Goal: Task Accomplishment & Management: Manage account settings

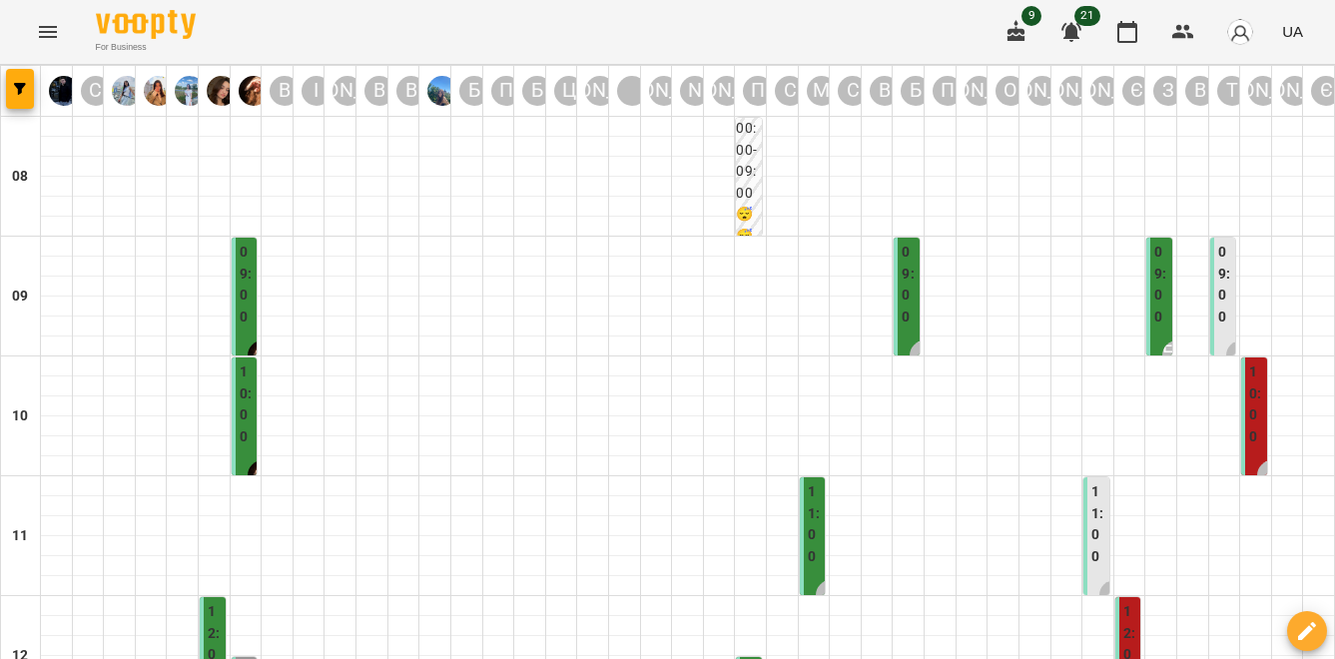
click at [41, 34] on icon "Menu" at bounding box center [48, 32] width 24 height 24
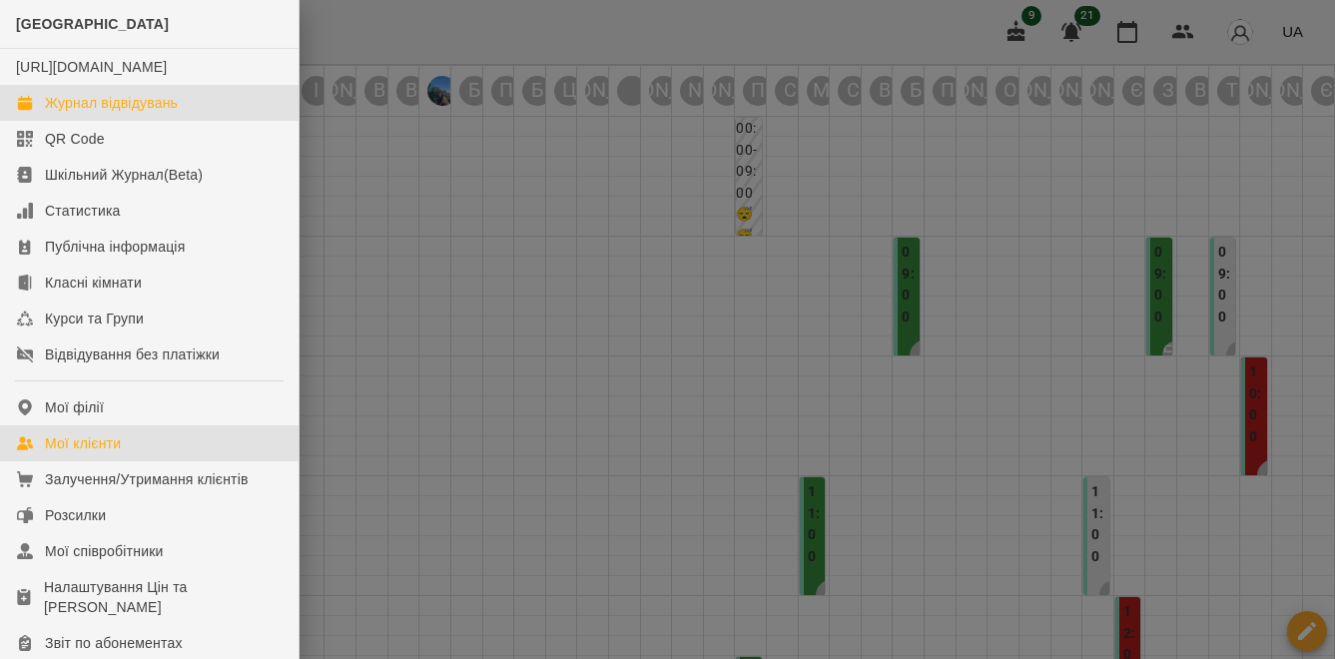
click at [116, 453] on div "Мої клієнти" at bounding box center [83, 443] width 76 height 20
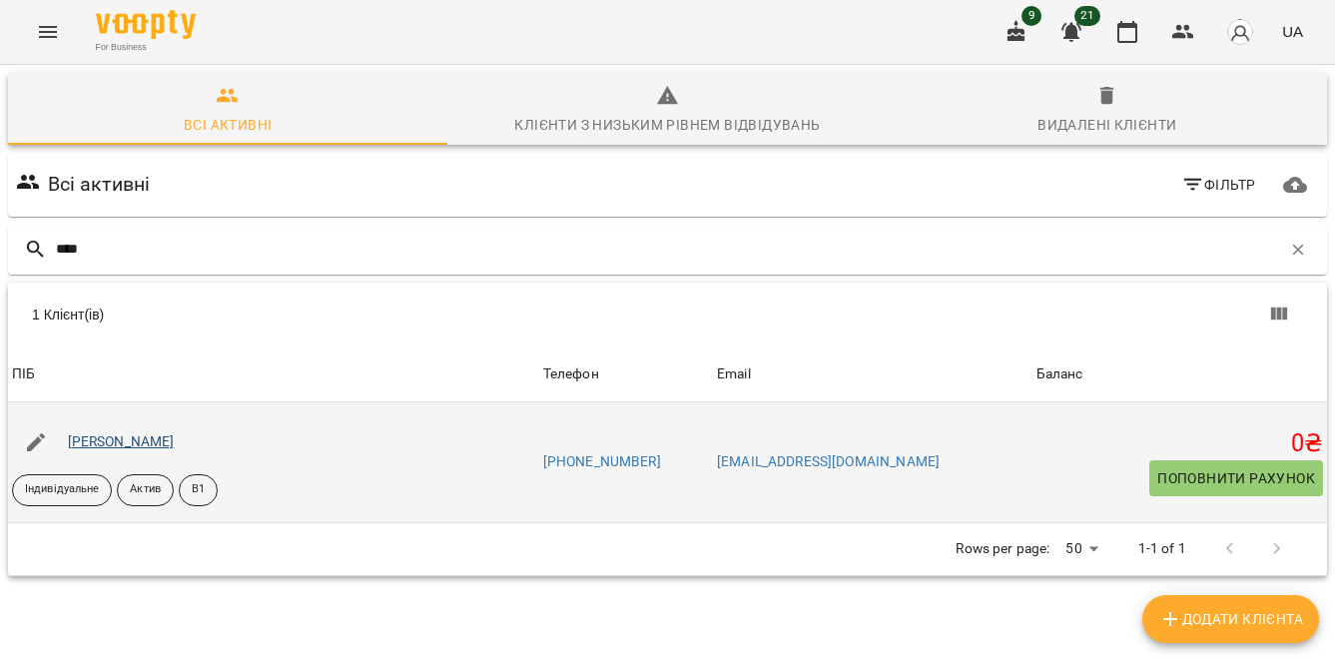
type input "****"
click at [127, 438] on link "[PERSON_NAME]" at bounding box center [121, 441] width 107 height 16
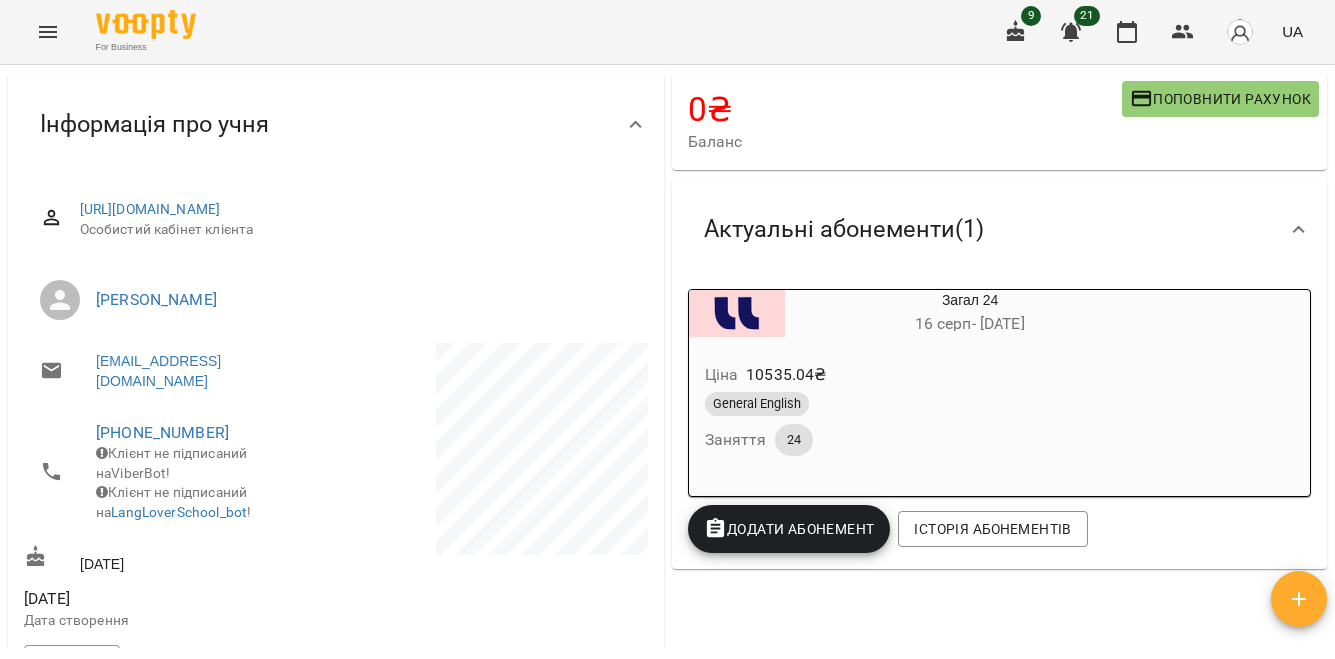
scroll to position [187, 0]
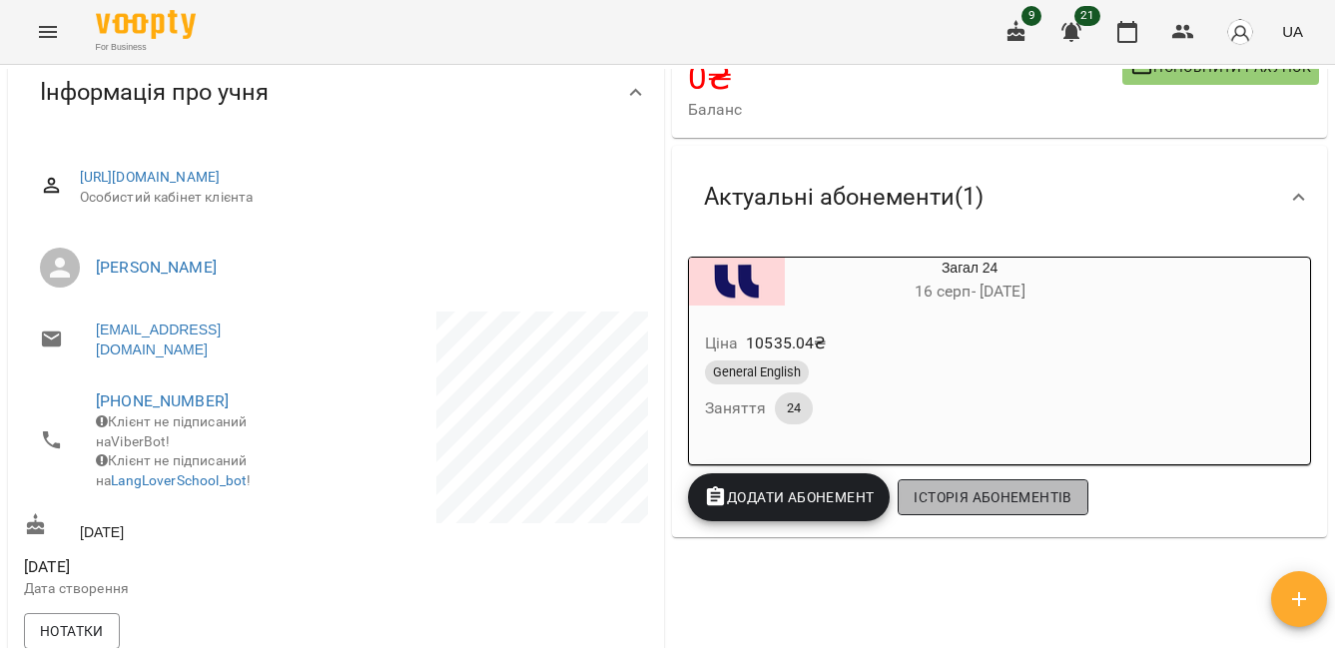
click at [973, 496] on span "Історія абонементів" at bounding box center [993, 497] width 158 height 24
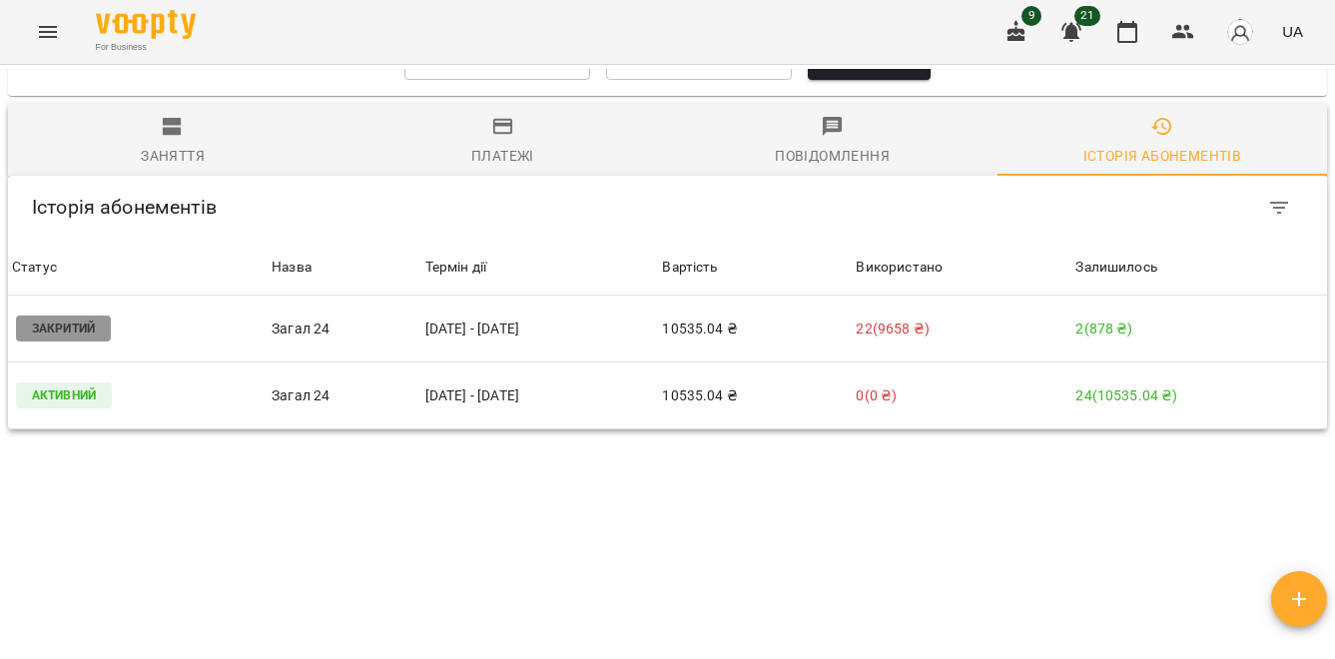
scroll to position [1130, 0]
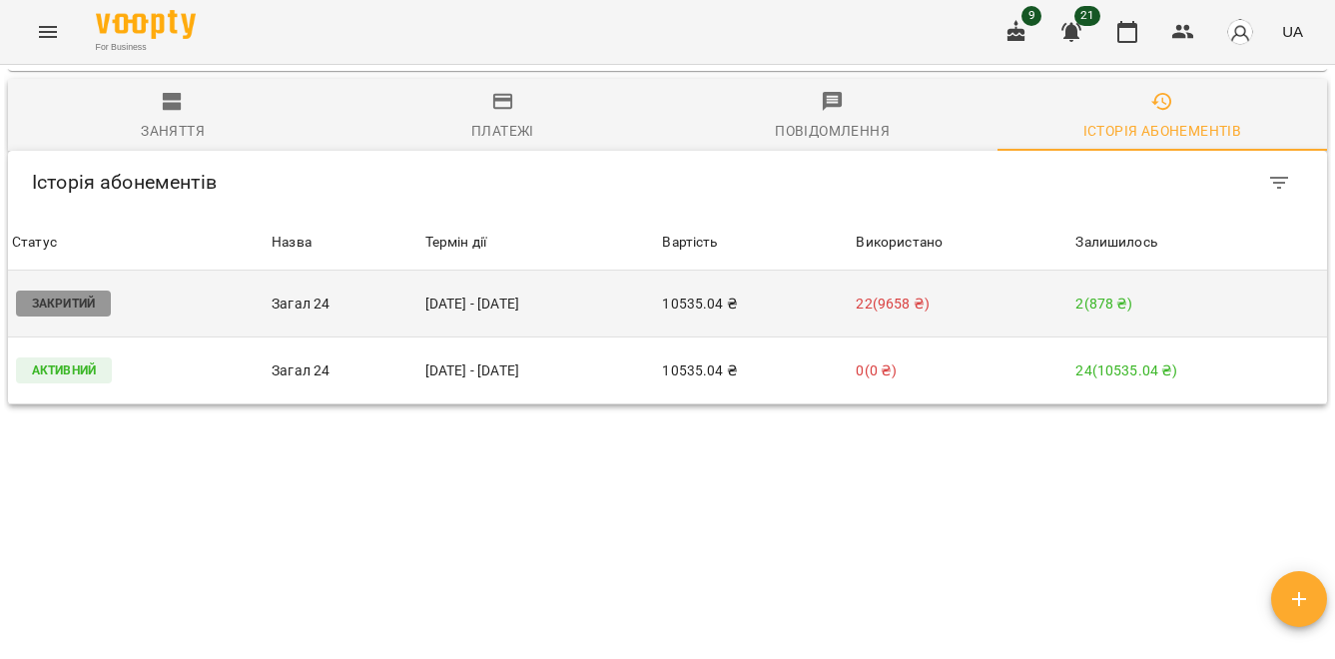
click at [428, 271] on td "[DATE] - [DATE]" at bounding box center [540, 304] width 238 height 67
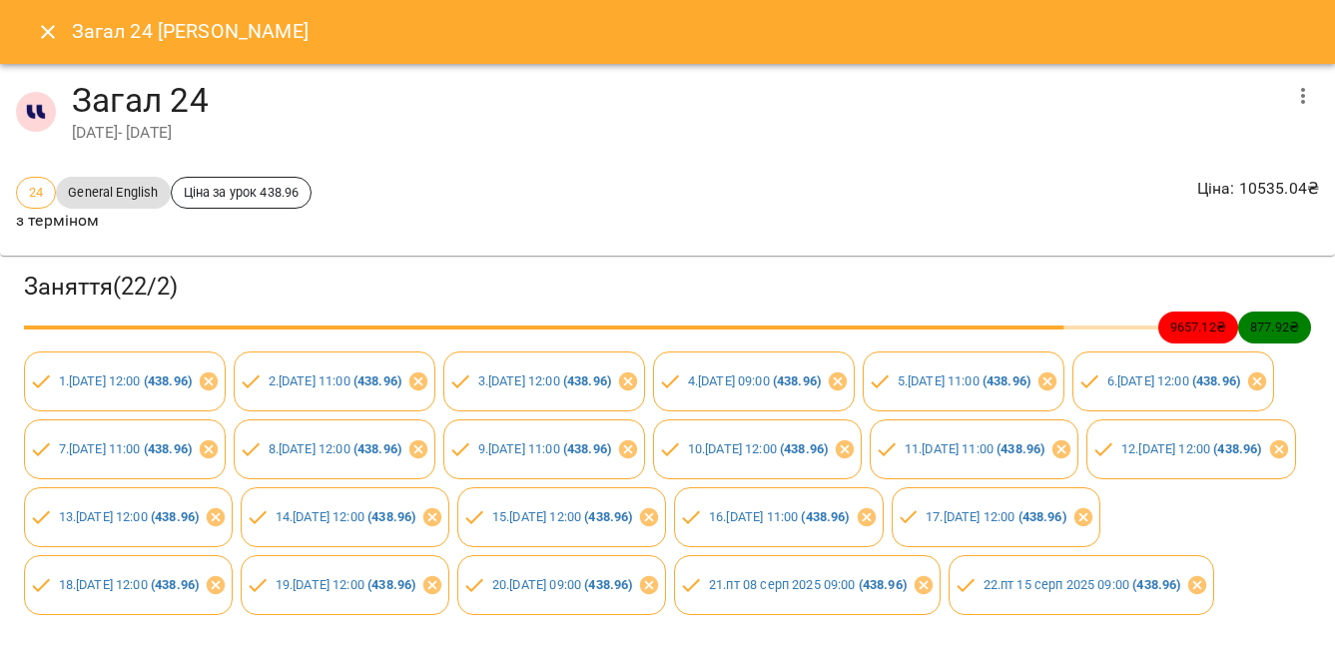
click at [1311, 96] on icon "button" at bounding box center [1303, 96] width 24 height 24
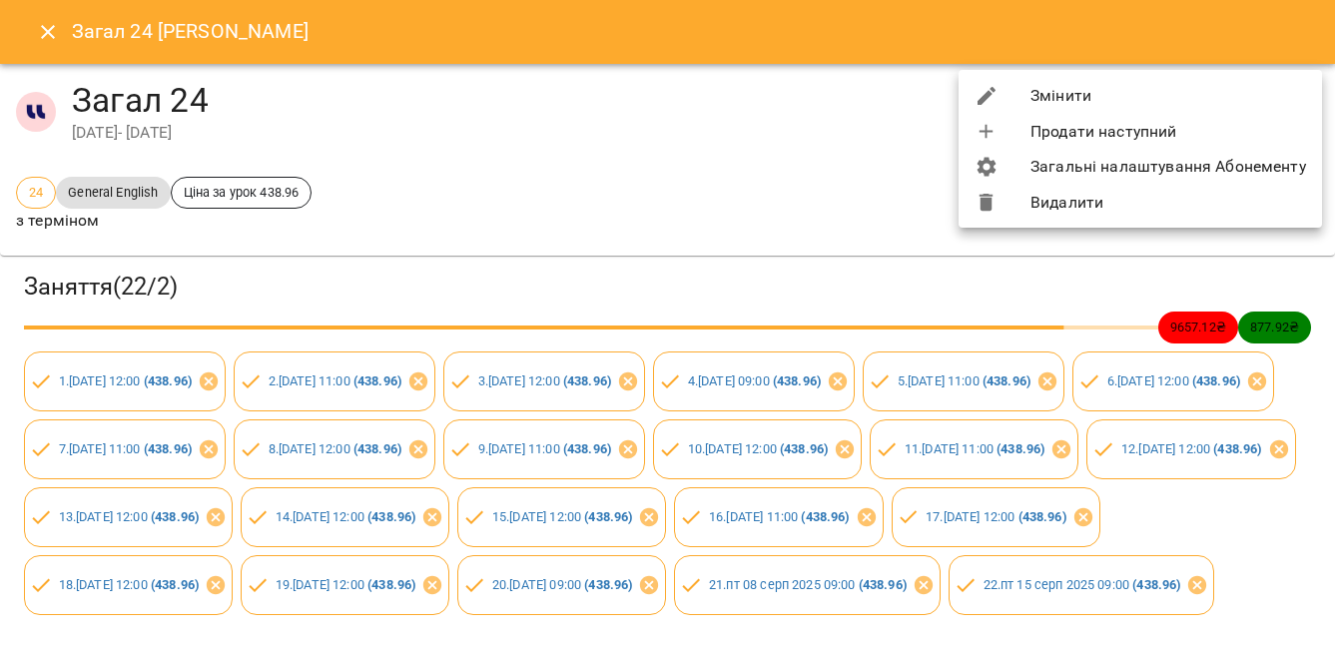
click at [1063, 95] on li "Змінити" at bounding box center [1140, 96] width 363 height 36
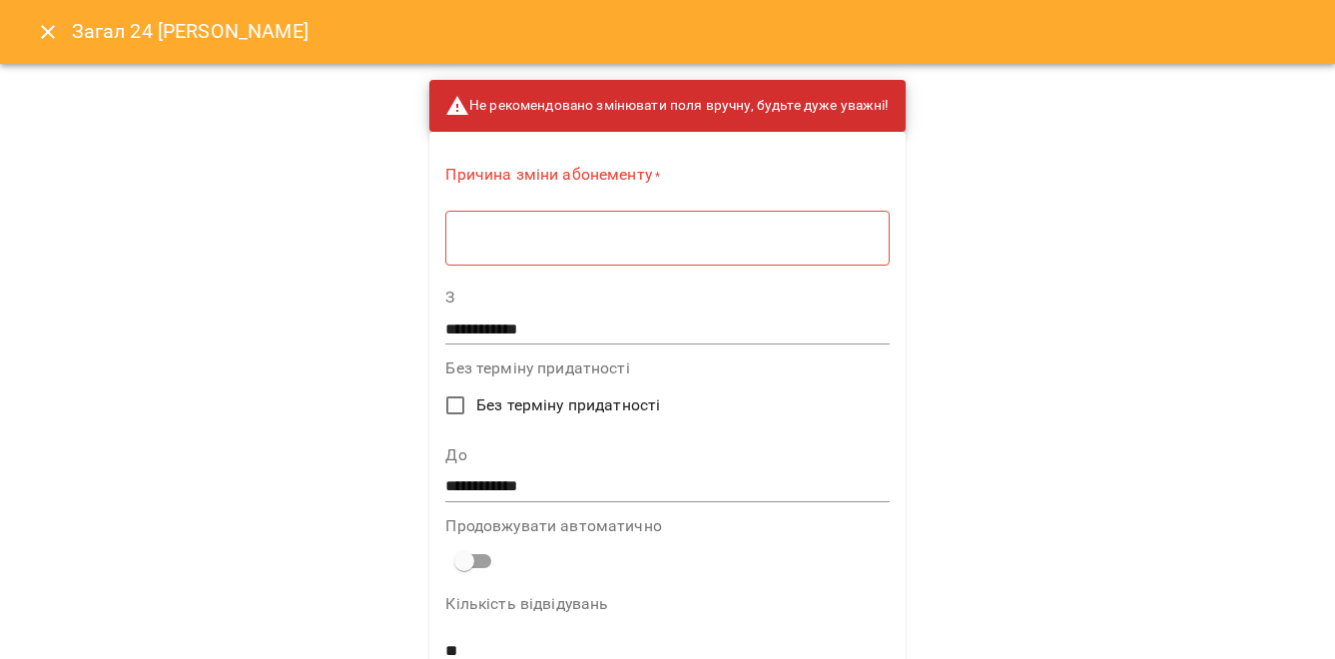
click at [568, 482] on input "**********" at bounding box center [666, 486] width 443 height 32
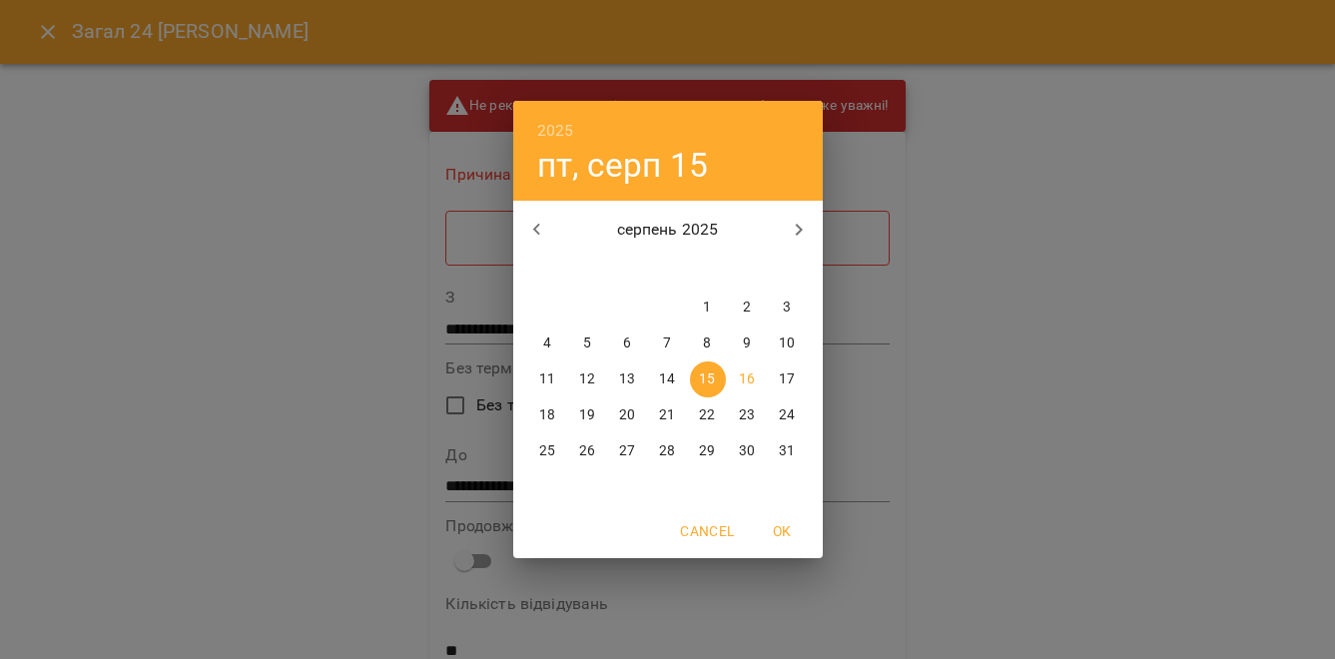
click at [709, 445] on p "29" at bounding box center [707, 451] width 16 height 20
type input "**********"
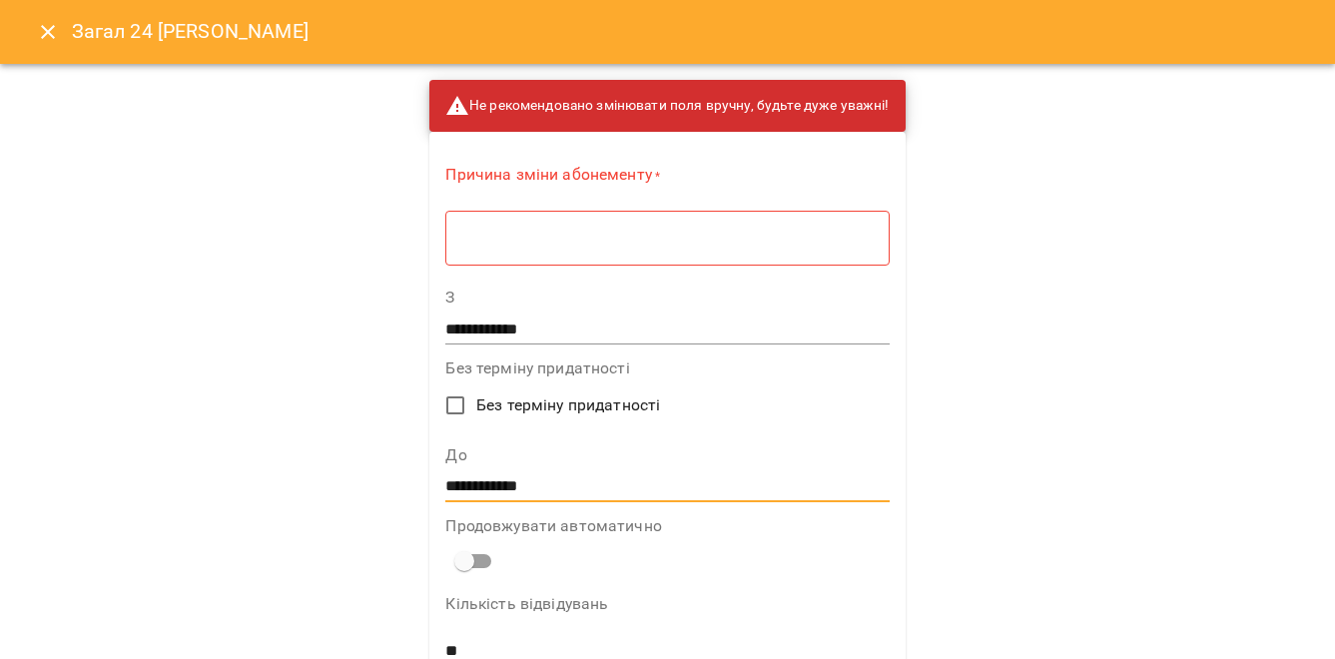
click at [569, 251] on div "* ​" at bounding box center [666, 238] width 443 height 56
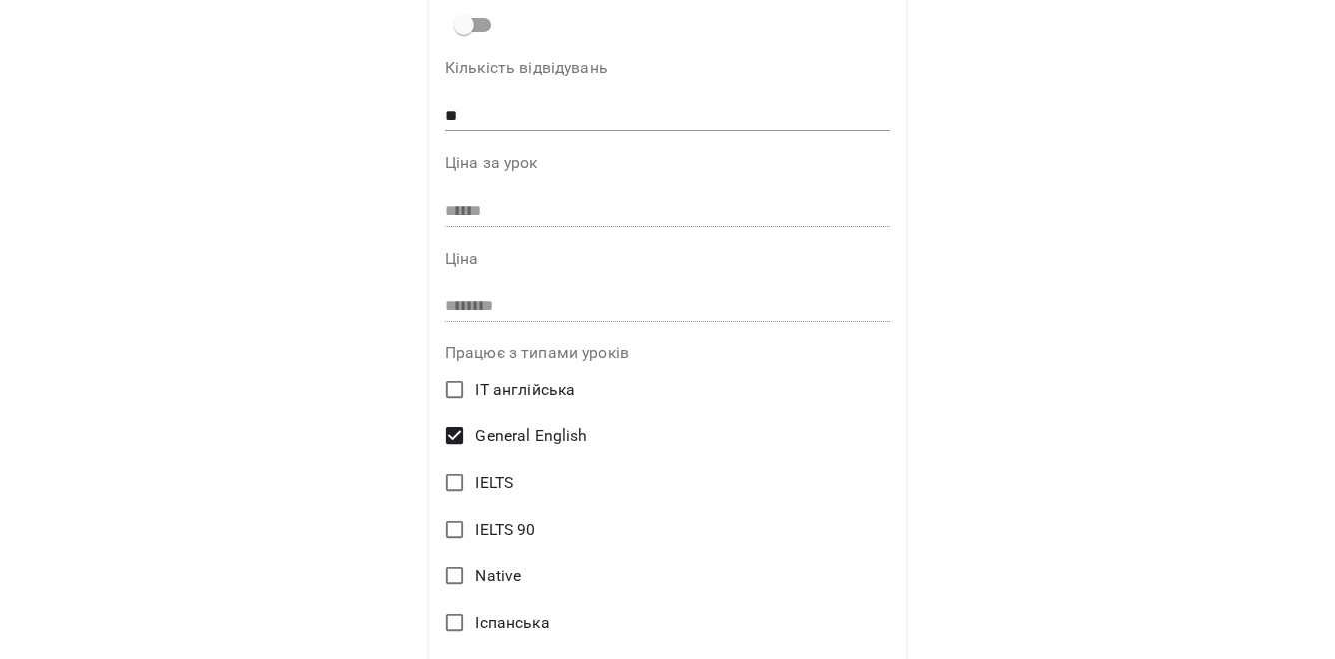
scroll to position [1354, 0]
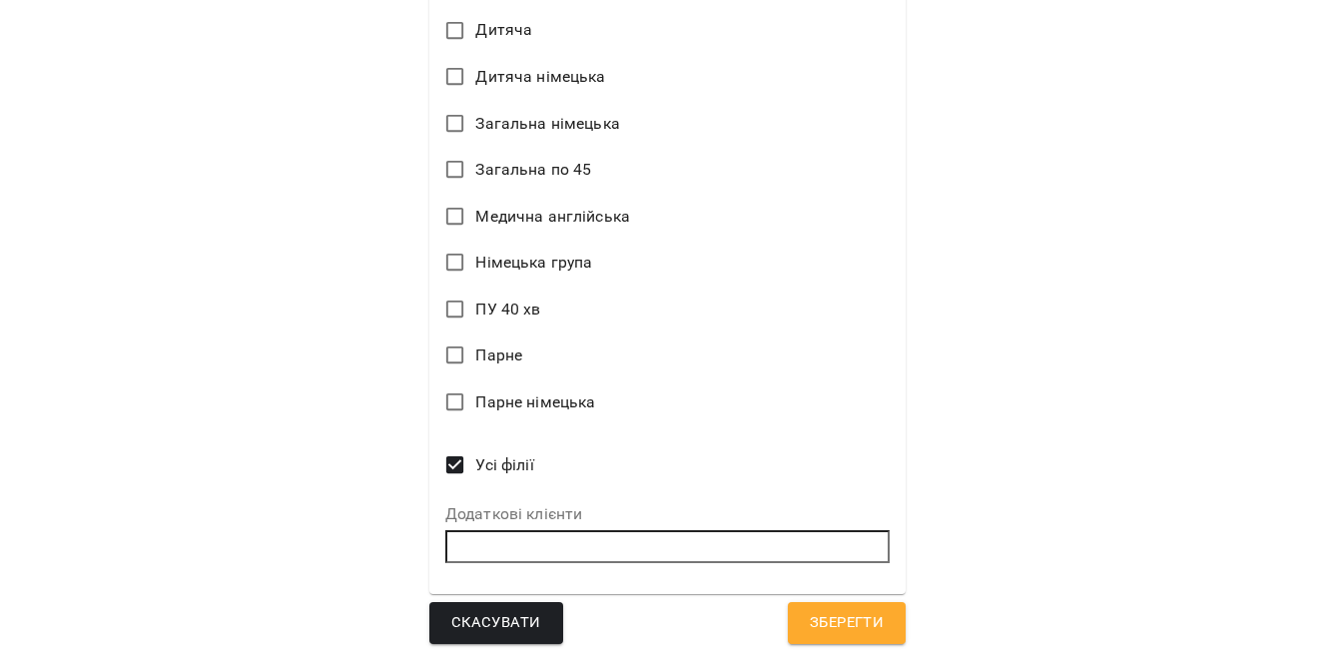
type textarea "**********"
click at [858, 623] on span "Зберегти" at bounding box center [847, 623] width 74 height 26
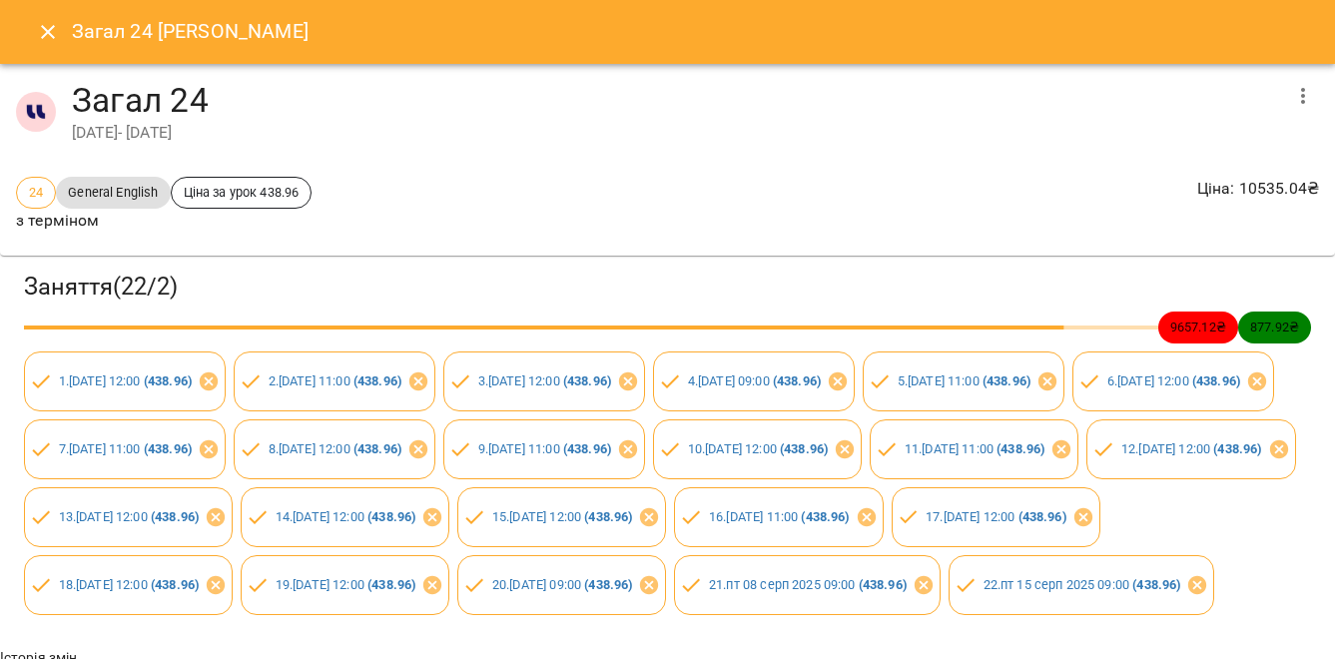
click at [1304, 105] on icon "button" at bounding box center [1303, 96] width 24 height 24
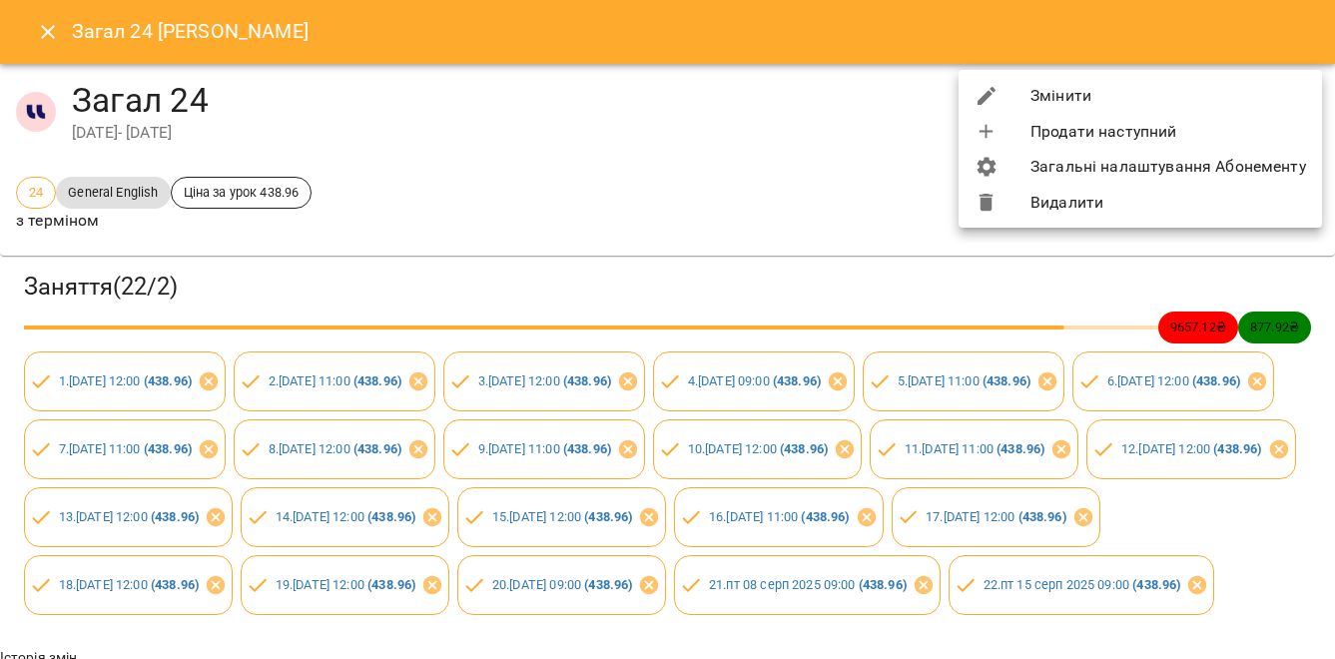
click at [399, 155] on div at bounding box center [667, 329] width 1335 height 659
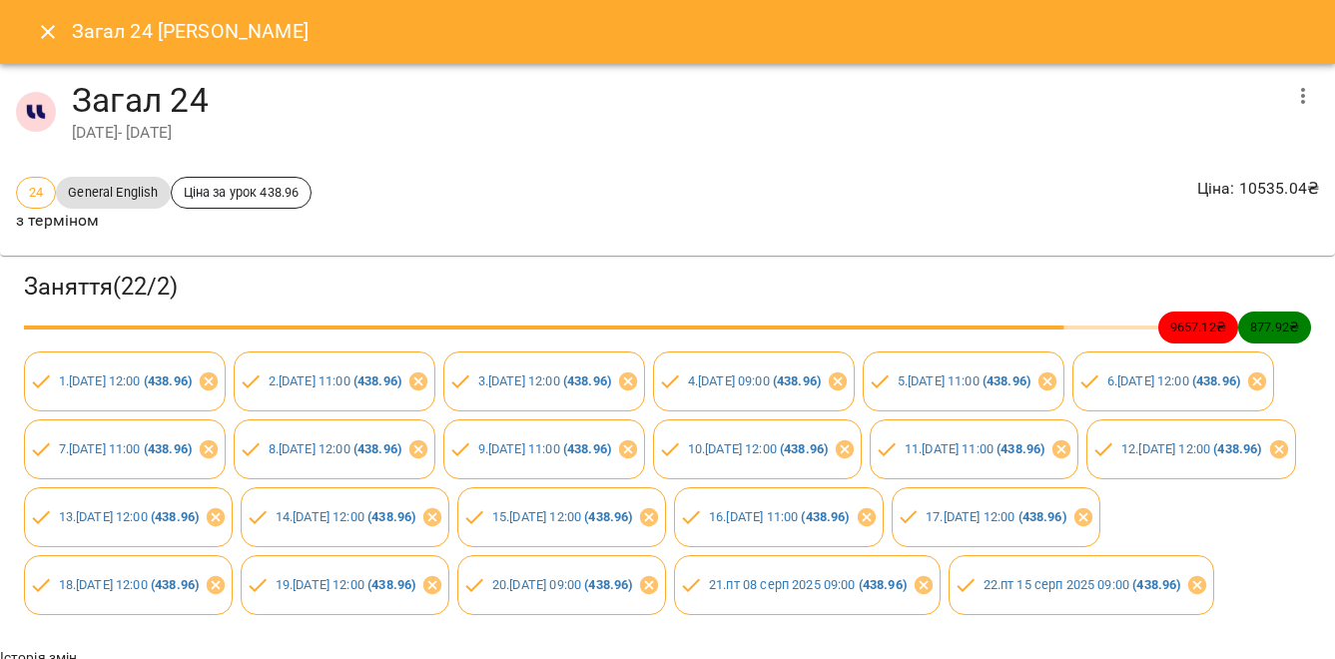
click at [31, 50] on div "Загал 24 [PERSON_NAME]" at bounding box center [667, 32] width 1335 height 64
click at [37, 45] on button "Close" at bounding box center [48, 32] width 48 height 48
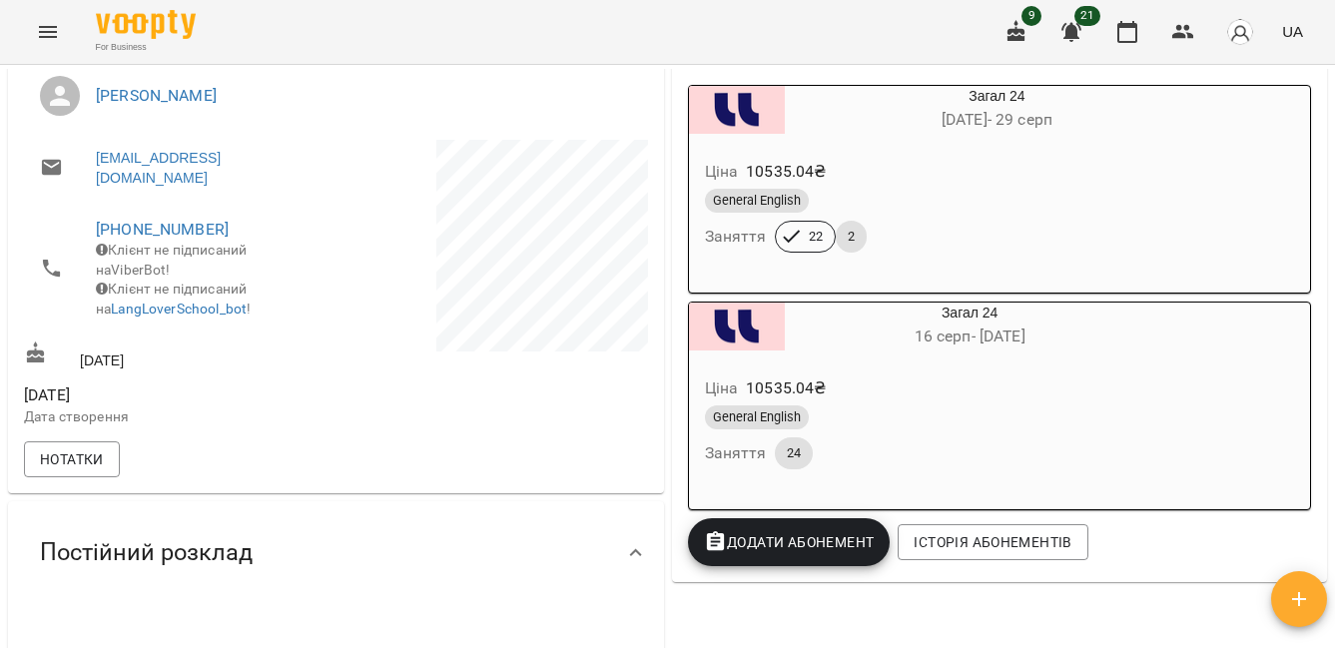
scroll to position [0, 0]
